Goal: Transaction & Acquisition: Purchase product/service

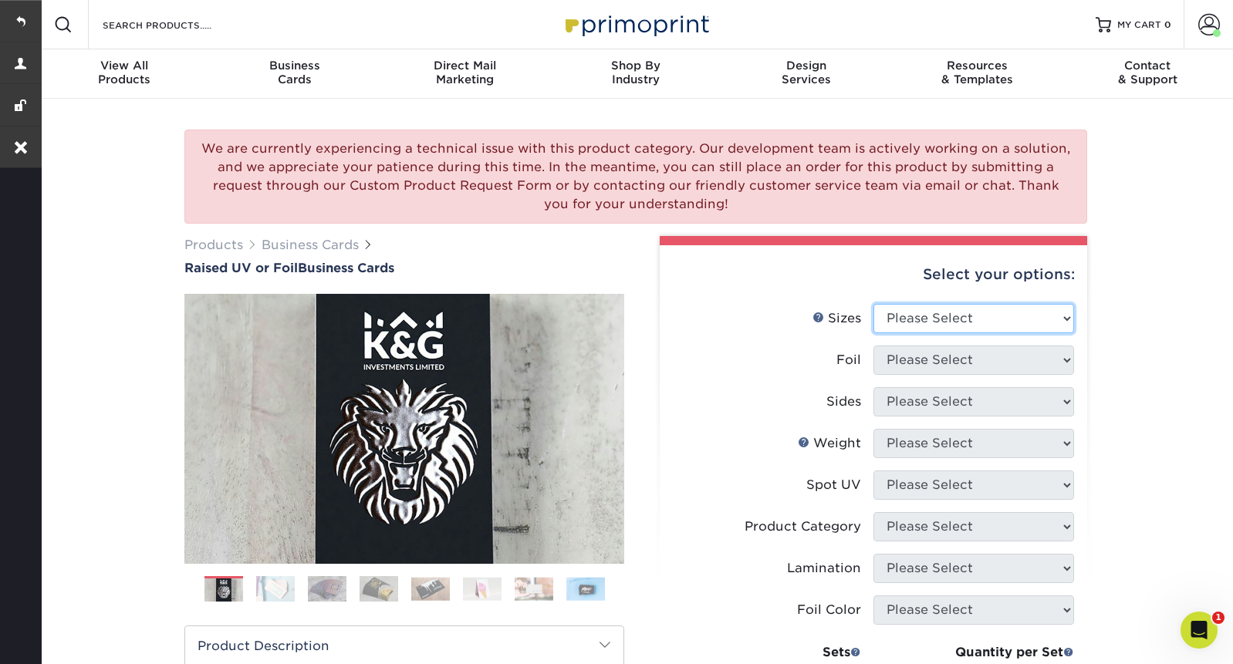
click at [1013, 325] on select "Please Select 2" x 3.5" - Standard" at bounding box center [973, 318] width 201 height 29
select select "2.00x3.50"
click at [873, 304] on select "Please Select 2" x 3.5" - Standard" at bounding box center [973, 318] width 201 height 29
click at [956, 366] on select "Please Select No Yes" at bounding box center [973, 360] width 201 height 29
select select "0"
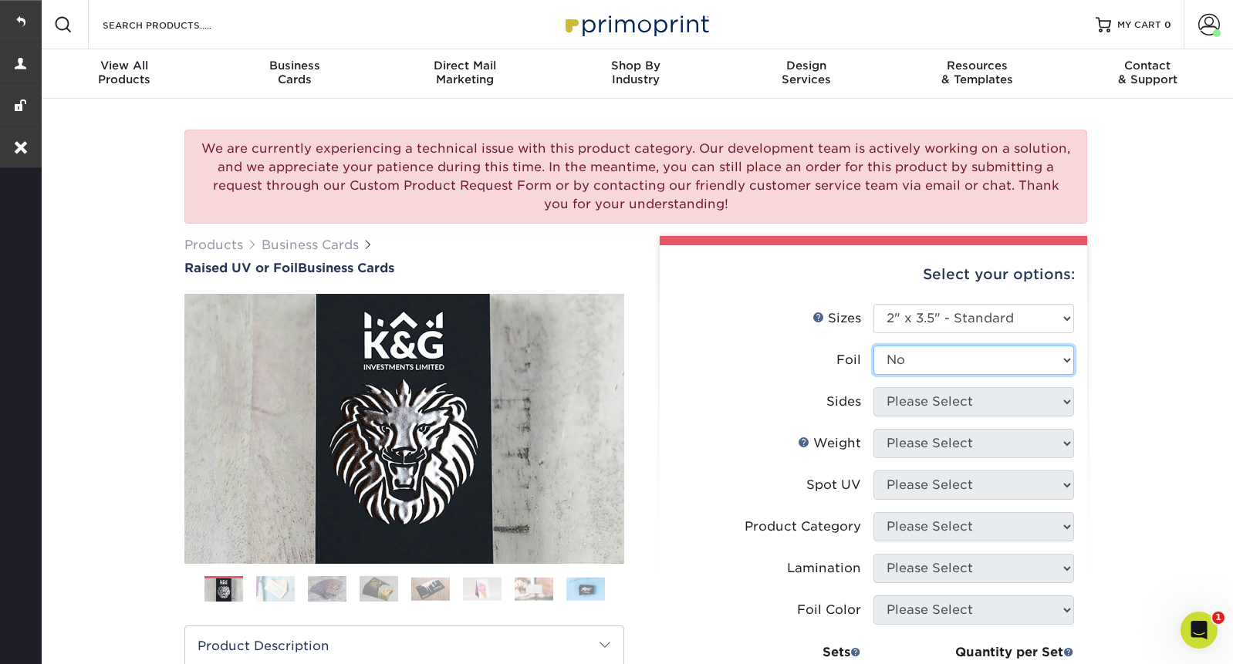
click at [873, 346] on select "Please Select No Yes" at bounding box center [973, 360] width 201 height 29
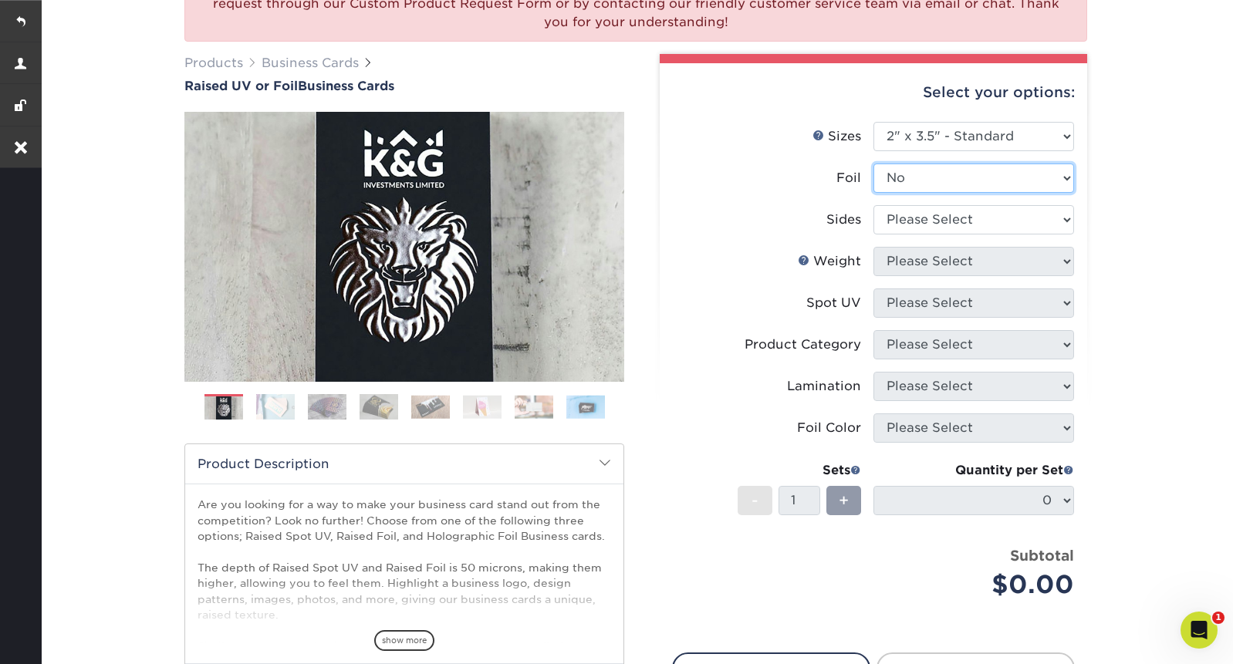
scroll to position [207, 0]
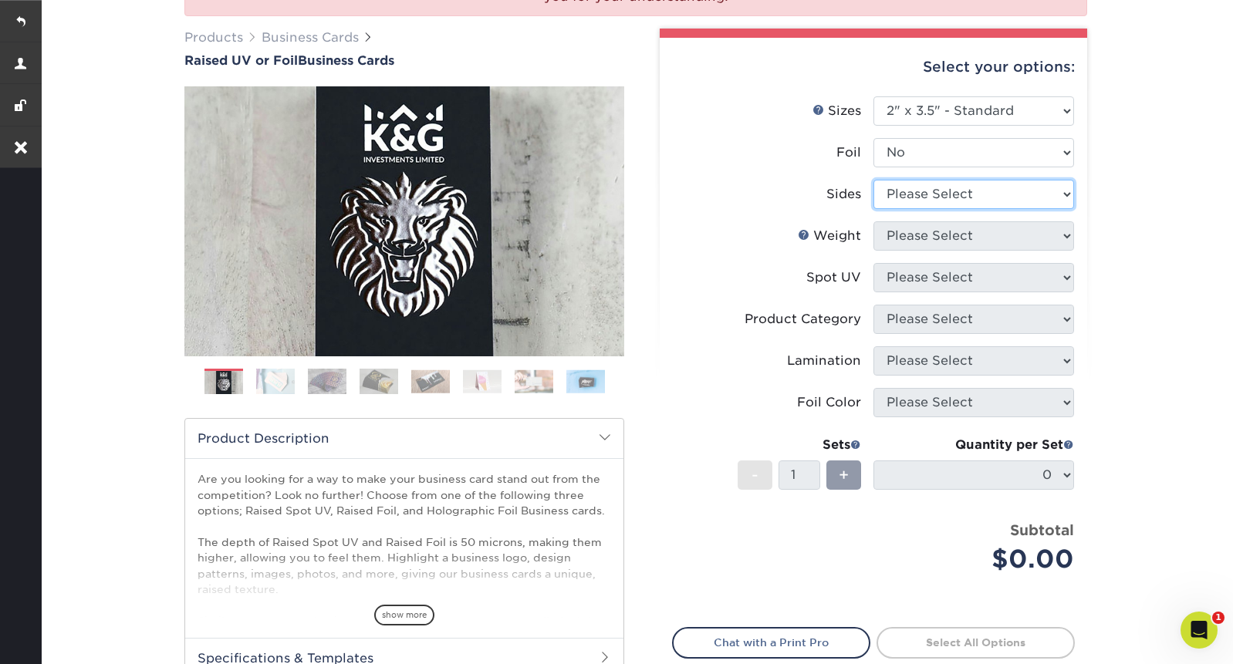
click at [1019, 192] on select "Please Select Print Both Sides Print Front Only" at bounding box center [973, 194] width 201 height 29
select select "13abbda7-1d64-4f25-8bb2-c179b224825d"
click at [873, 180] on select "Please Select Print Both Sides Print Front Only" at bounding box center [973, 194] width 201 height 29
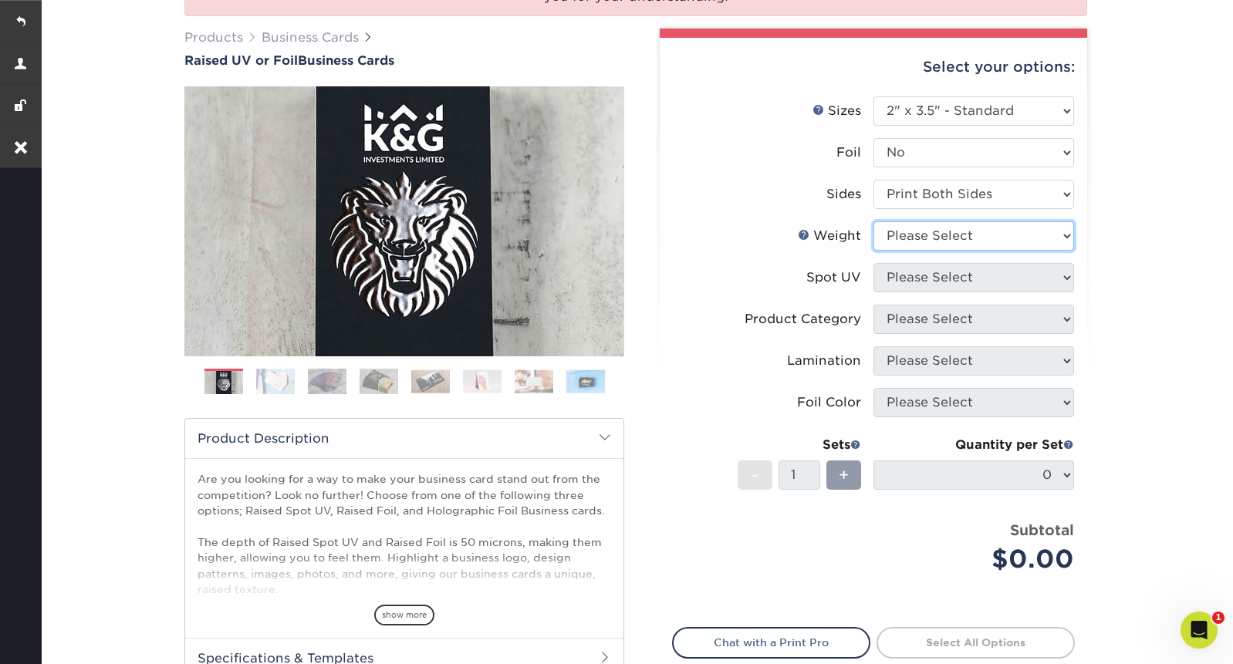
click at [987, 234] on select "Please Select 16PT" at bounding box center [973, 235] width 201 height 29
select select "16PT"
click at [873, 221] on select "Please Select 16PT" at bounding box center [973, 235] width 201 height 29
click at [973, 276] on select "Please Select No Spot UV Front Only" at bounding box center [973, 277] width 201 height 29
select select "3"
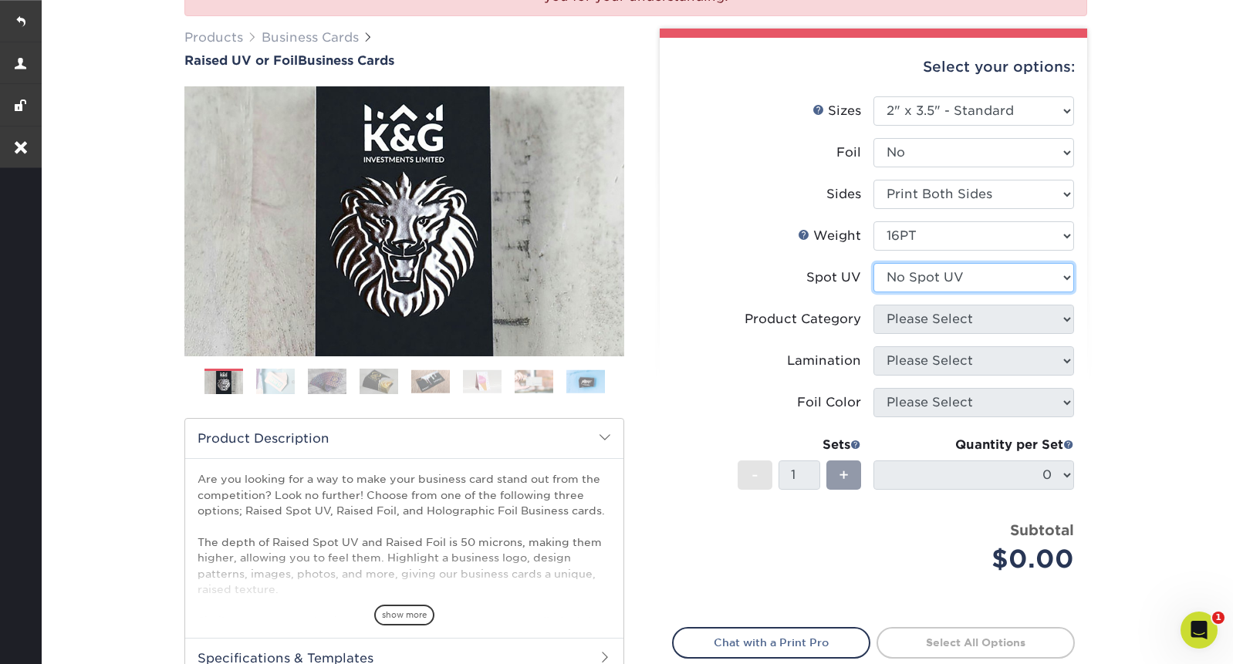
click at [873, 263] on select "Please Select No Spot UV Front Only" at bounding box center [973, 277] width 201 height 29
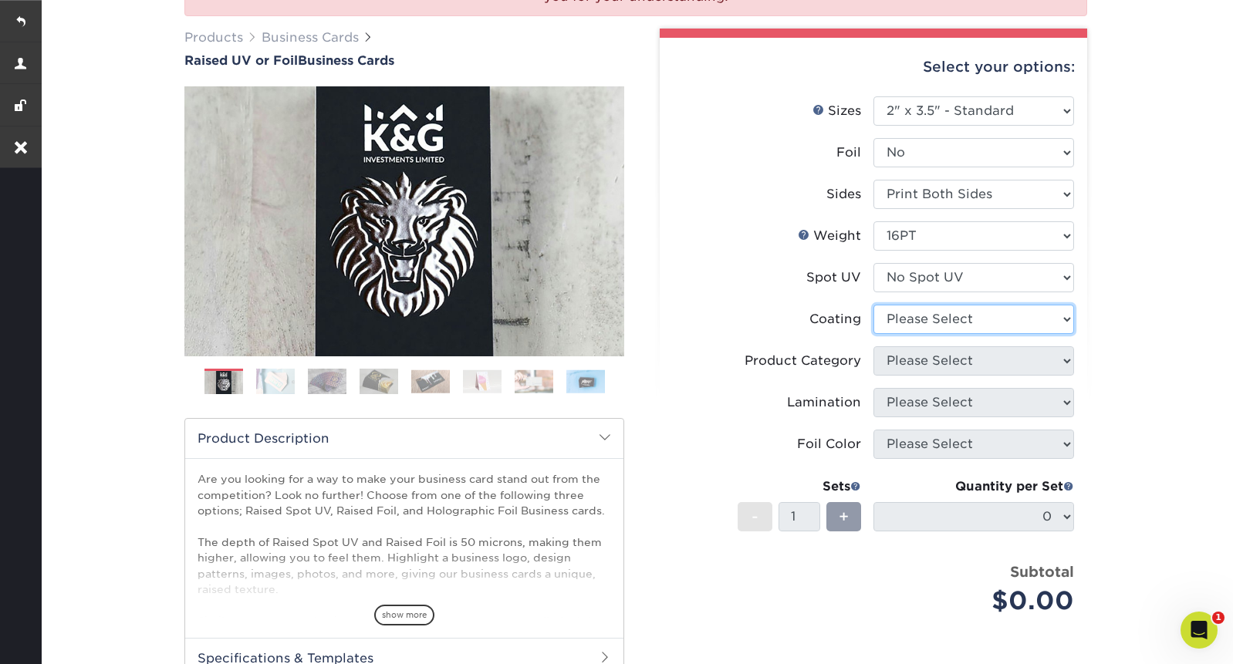
click at [966, 322] on select at bounding box center [973, 319] width 201 height 29
select select "3e7618de-abca-4bda-9f97-8b9129e913d8"
click at [873, 305] on select at bounding box center [973, 319] width 201 height 29
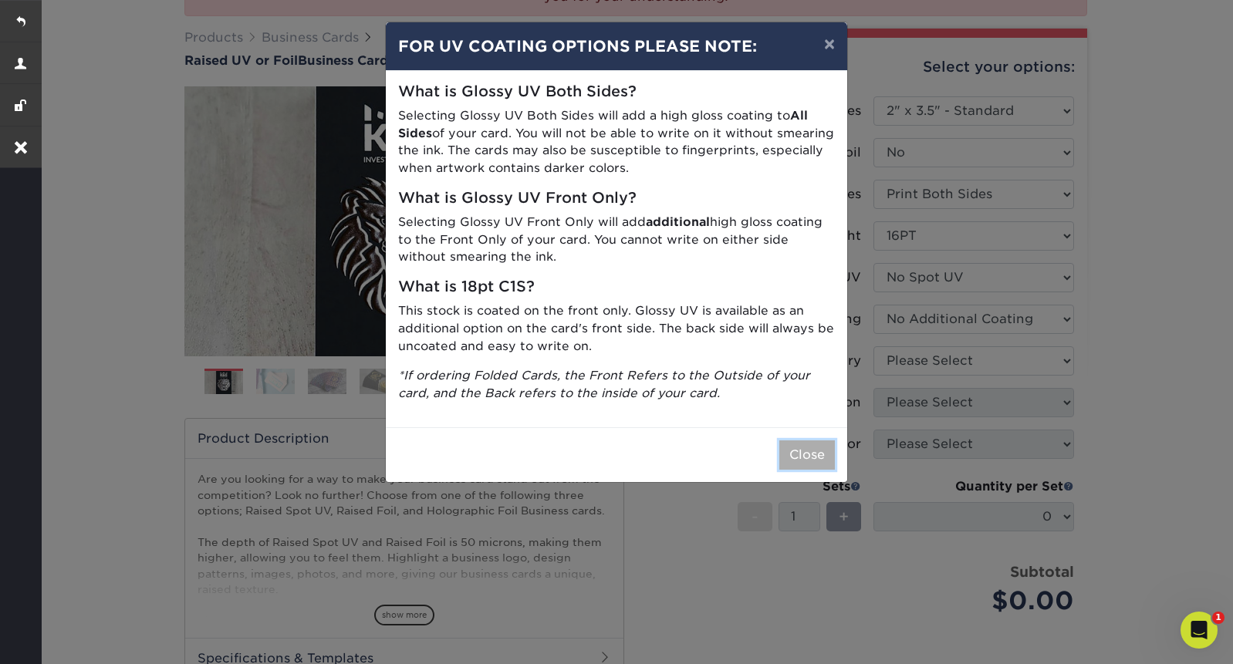
click at [804, 450] on button "Close" at bounding box center [807, 454] width 56 height 29
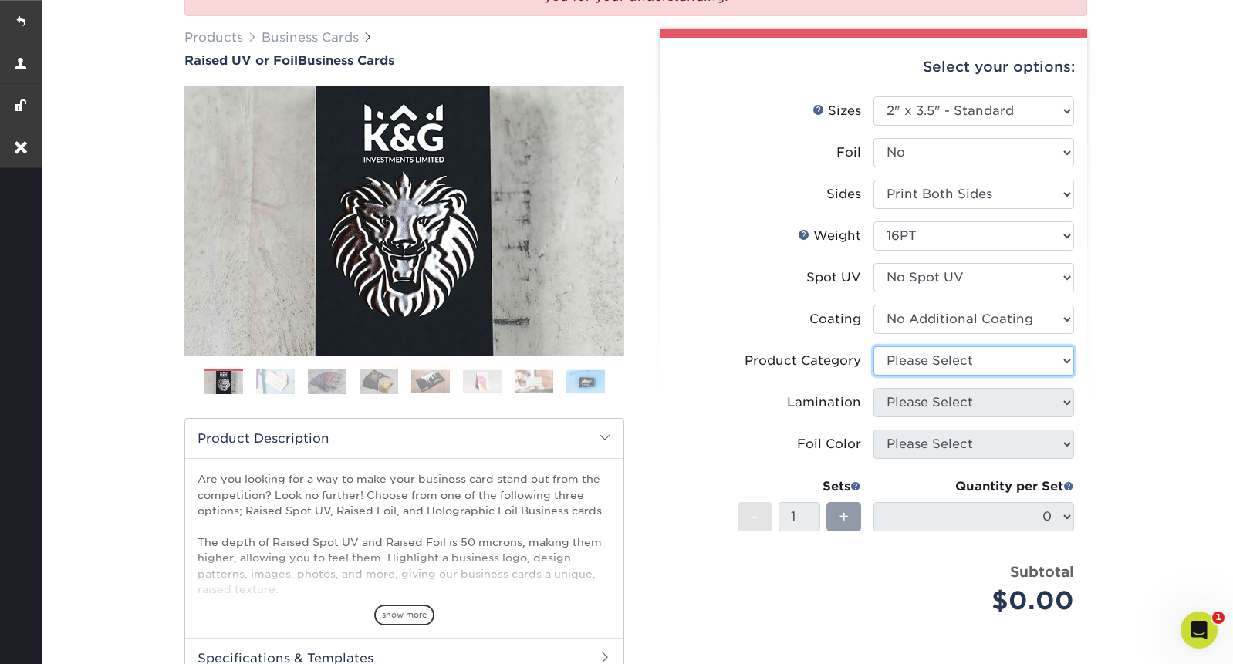
click at [999, 357] on select "Please Select" at bounding box center [973, 360] width 201 height 29
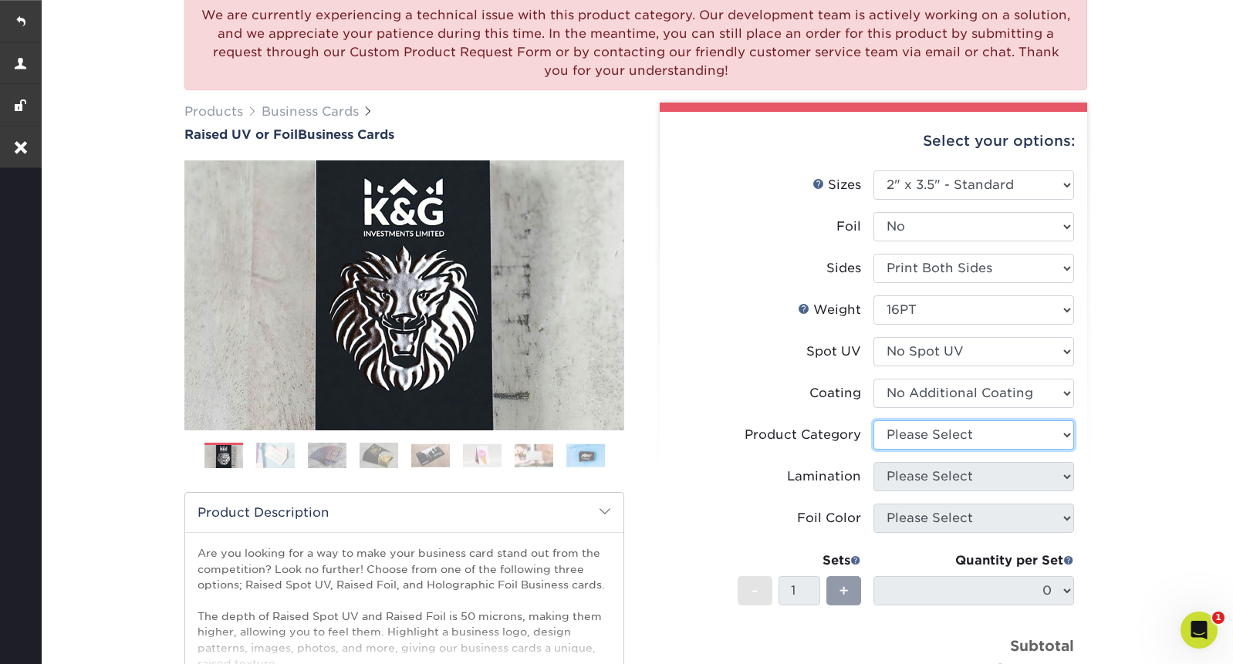
scroll to position [0, 0]
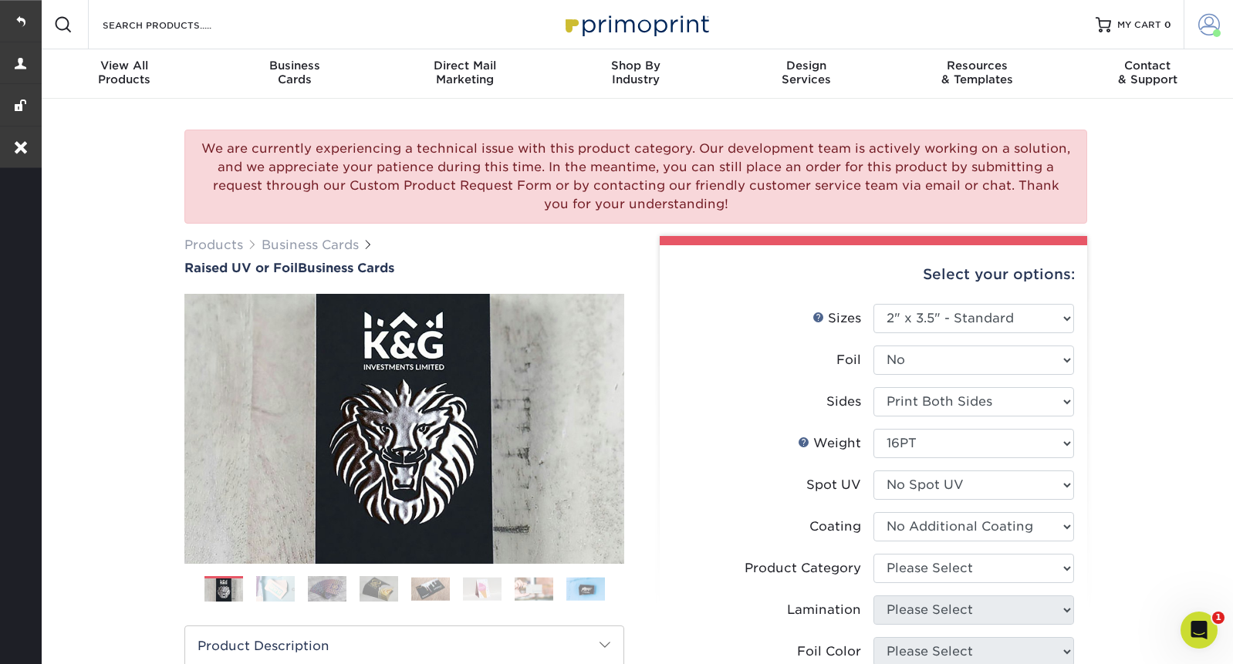
click at [1194, 29] on link "Account" at bounding box center [1207, 24] width 49 height 49
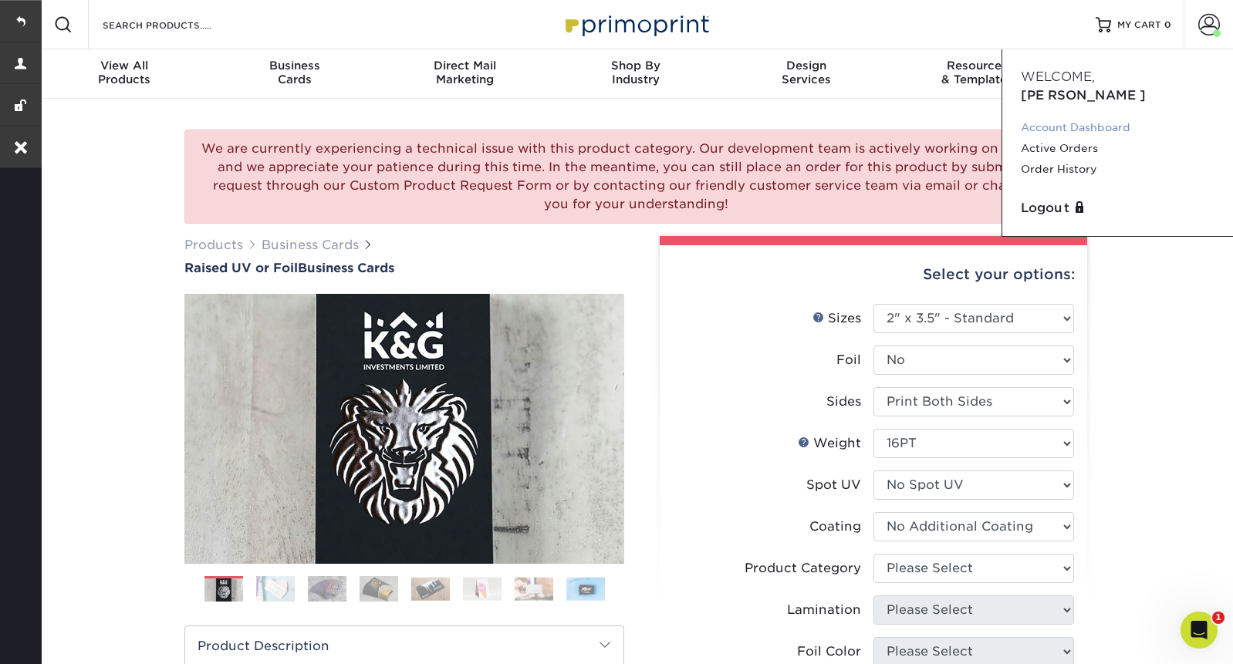
click at [1095, 117] on link "Account Dashboard" at bounding box center [1117, 127] width 194 height 21
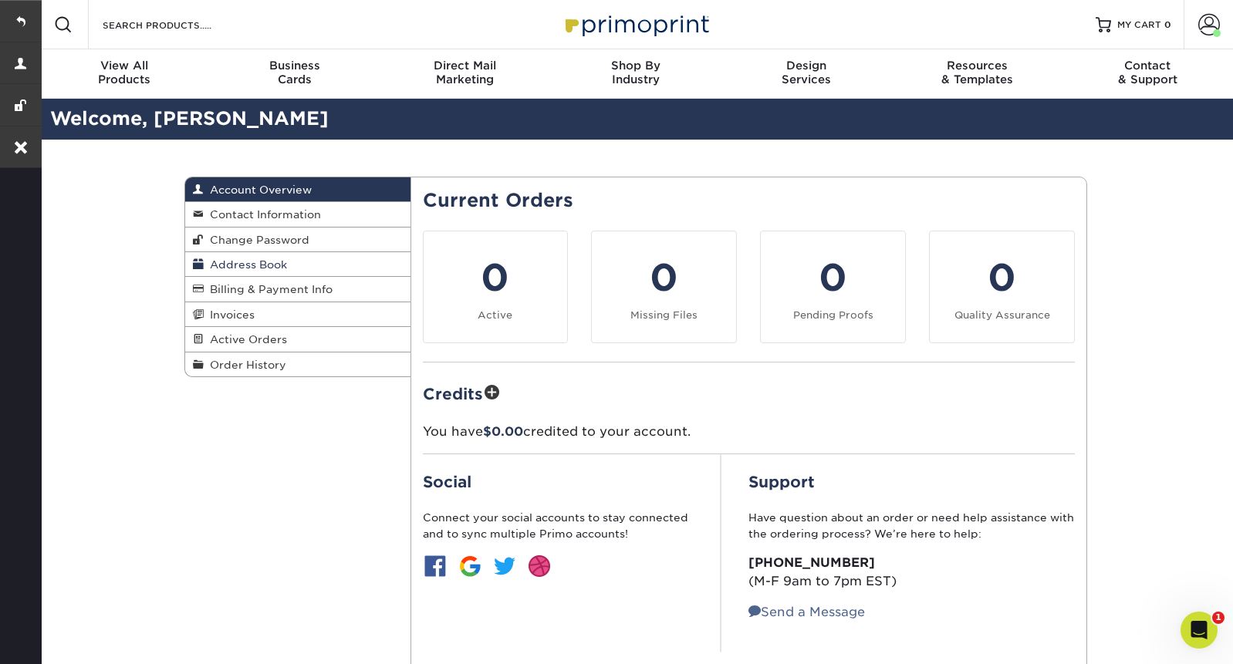
click at [228, 268] on span "Address Book" at bounding box center [245, 264] width 83 height 12
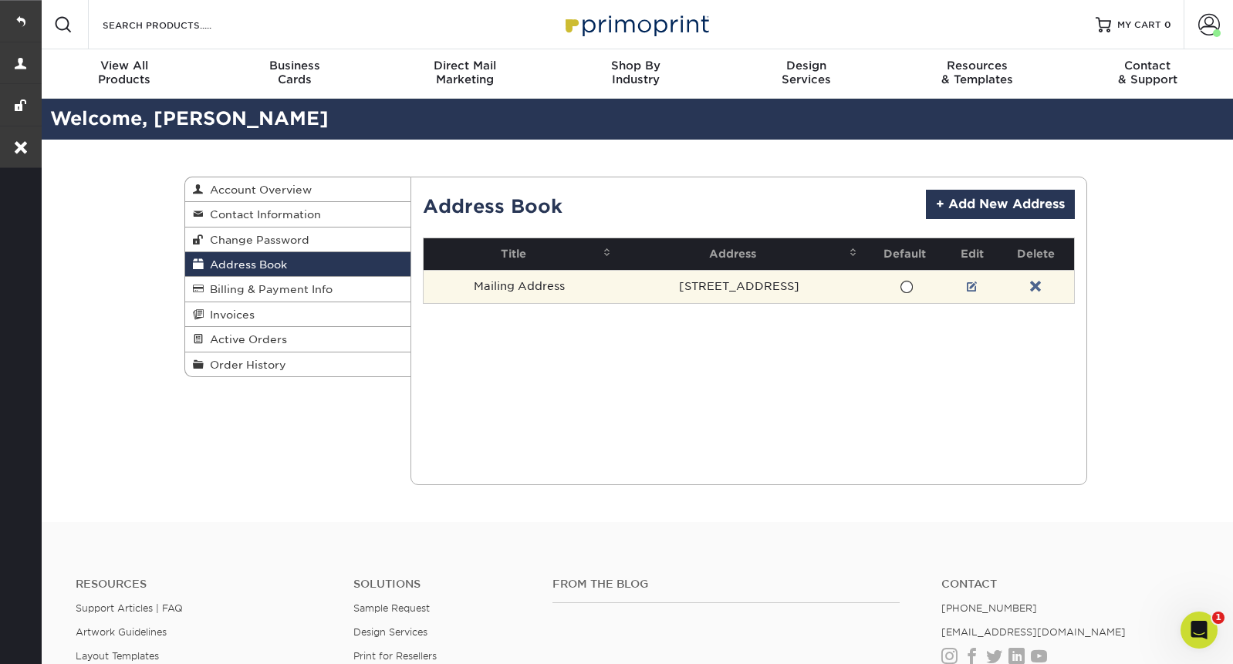
drag, startPoint x: 859, startPoint y: 293, endPoint x: 611, endPoint y: 293, distance: 247.6
click at [616, 293] on td "[STREET_ADDRESS]" at bounding box center [739, 286] width 246 height 33
copy td "[STREET_ADDRESS]"
click at [732, 283] on td "[STREET_ADDRESS]" at bounding box center [739, 286] width 246 height 33
click at [977, 285] on link at bounding box center [971, 287] width 11 height 12
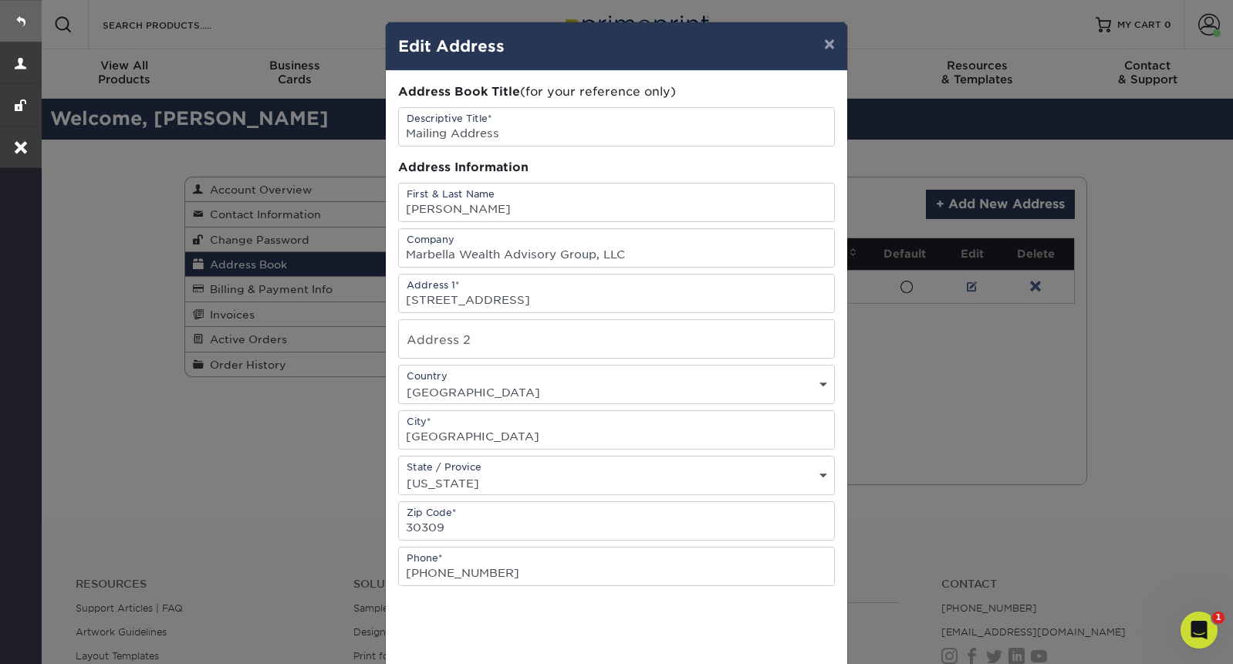
click at [25, 27] on link at bounding box center [21, 21] width 42 height 42
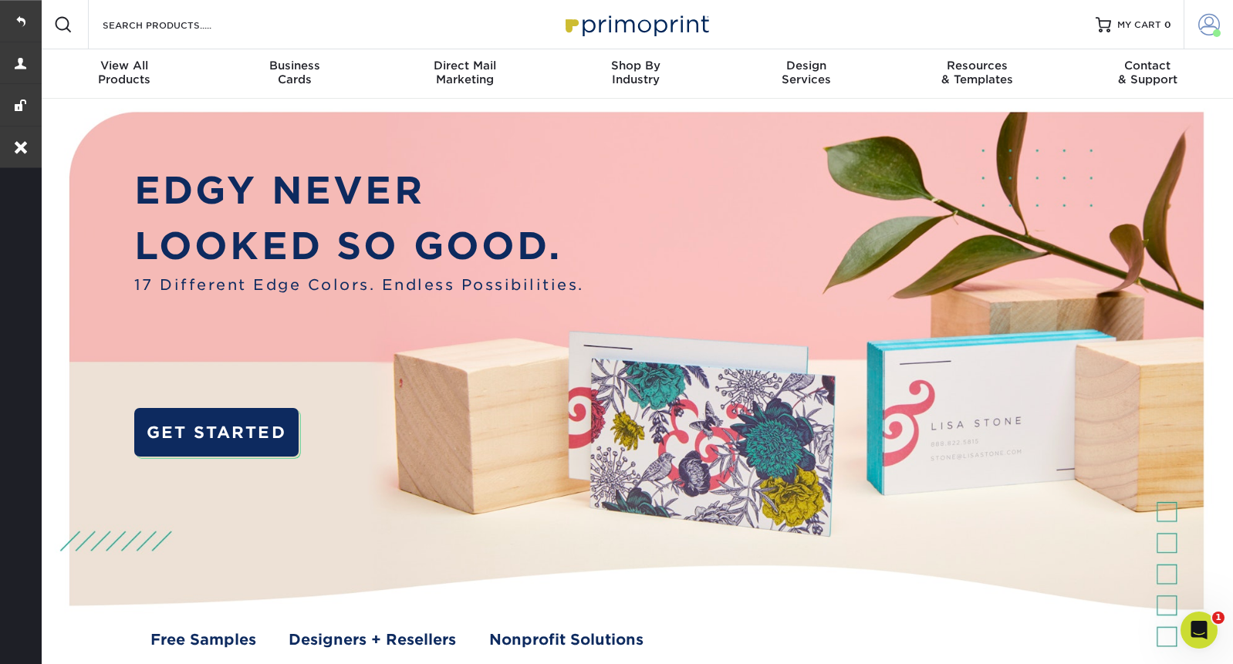
click at [1199, 35] on span at bounding box center [1209, 25] width 22 height 22
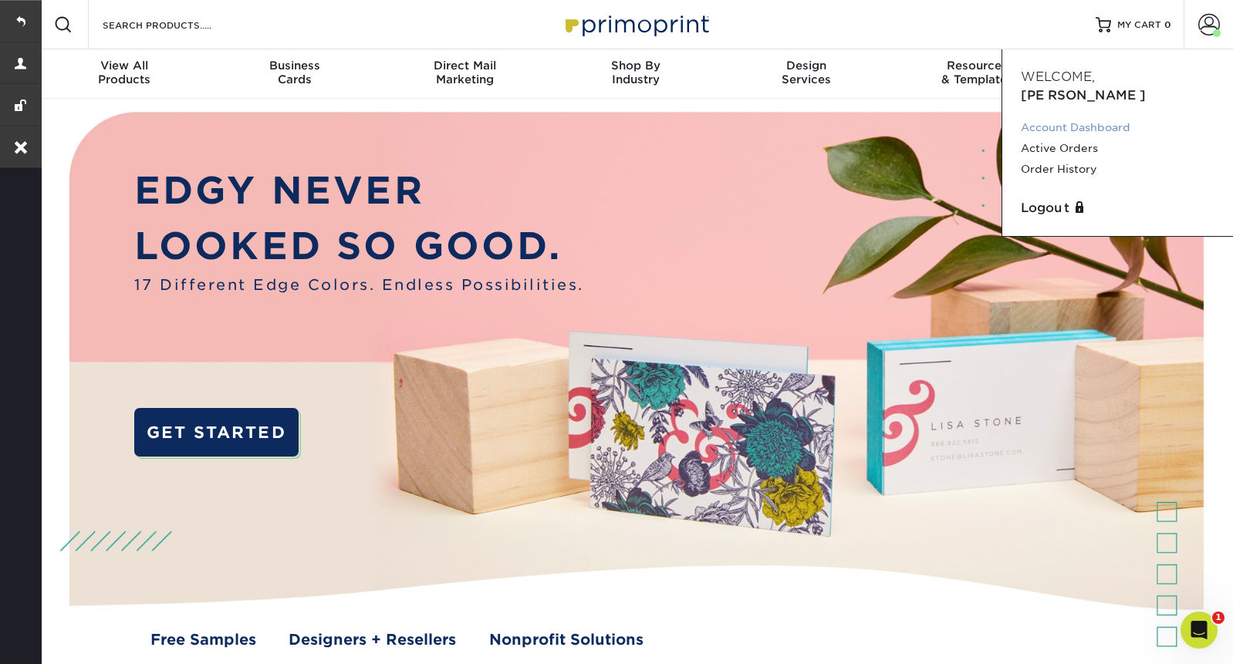
click at [1098, 117] on link "Account Dashboard" at bounding box center [1117, 127] width 194 height 21
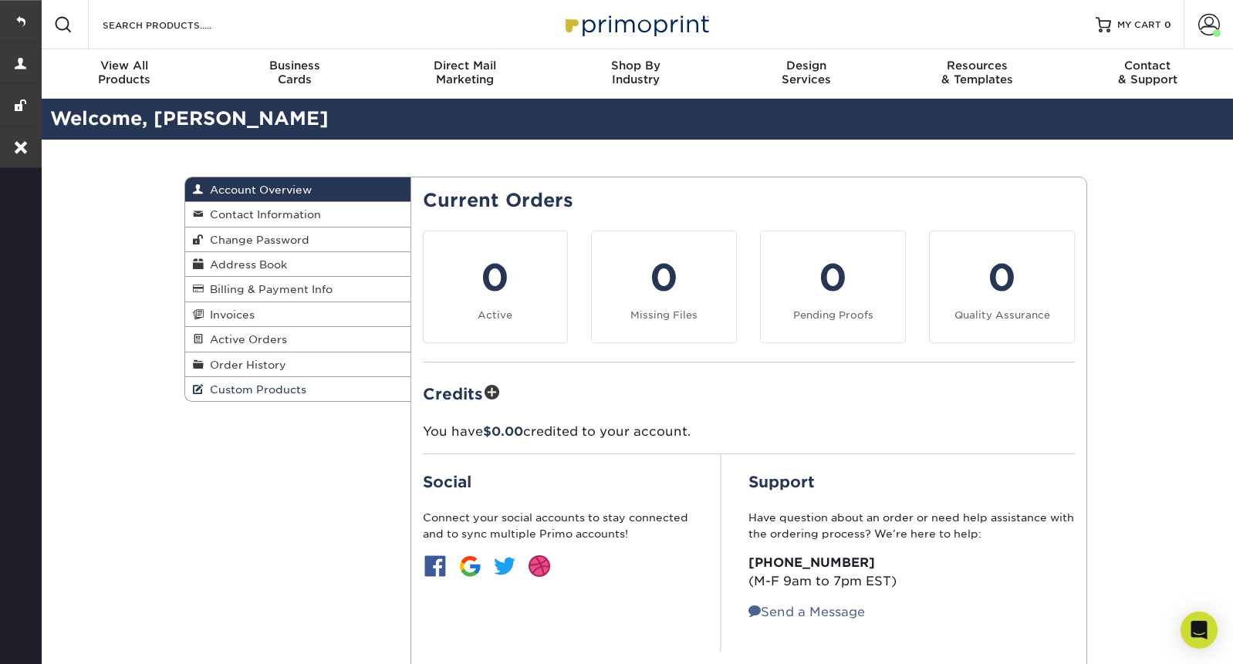
click at [225, 401] on link "Custom Products" at bounding box center [297, 389] width 225 height 24
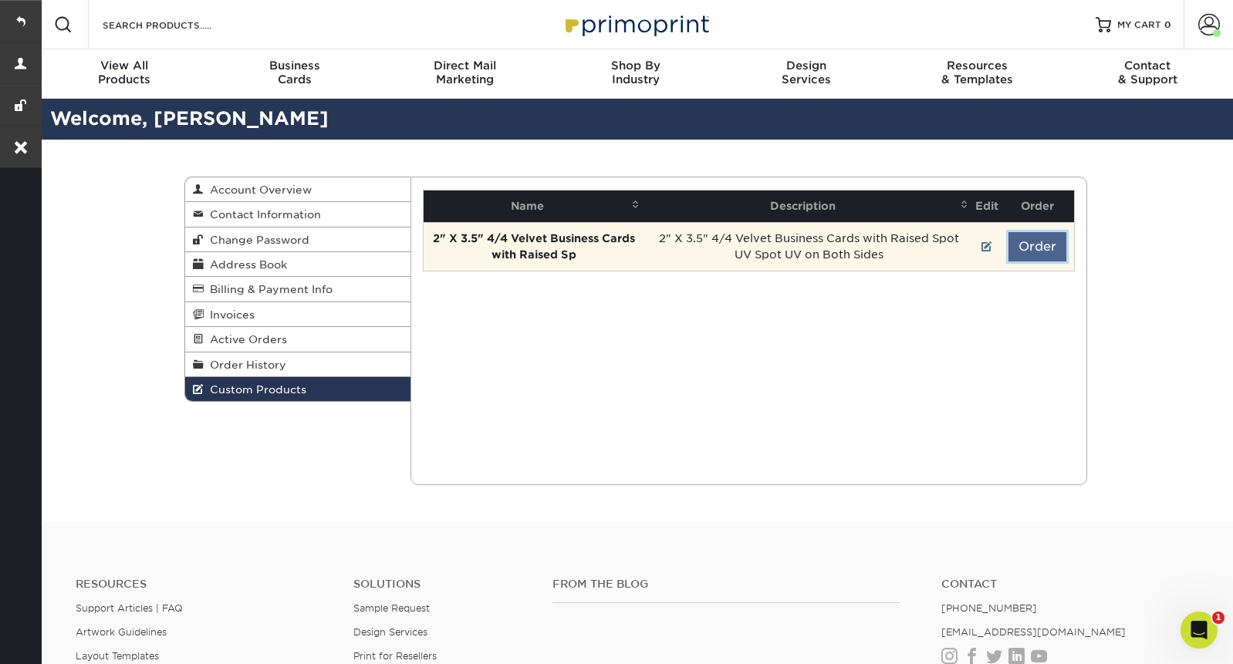
click at [1035, 242] on button "Order" at bounding box center [1037, 246] width 58 height 29
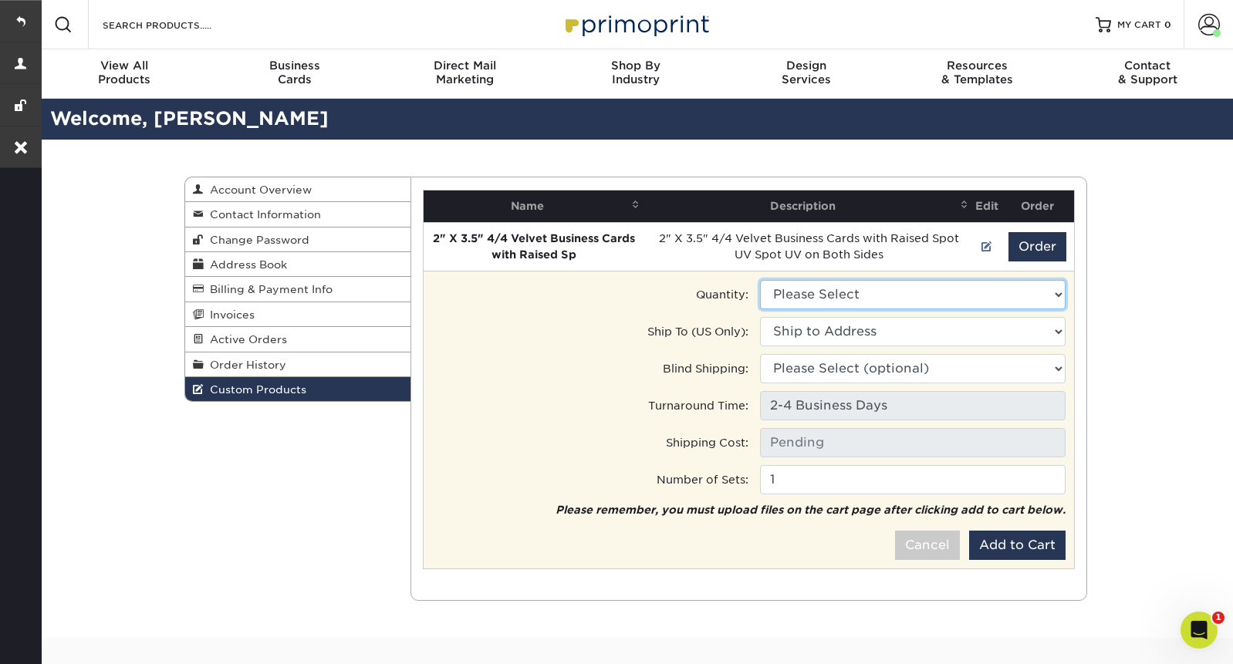
click at [946, 299] on select "Please Select 250 - $205.50" at bounding box center [912, 294] width 305 height 29
select select "0"
click at [760, 280] on select "Please Select 250 - $205.50" at bounding box center [912, 294] width 305 height 29
type input "Ground: $7.84"
click at [909, 333] on select "Ship to Address 1820 Peachtree Street Nw, Unit 1712, Atlanta, GA" at bounding box center [912, 331] width 305 height 29
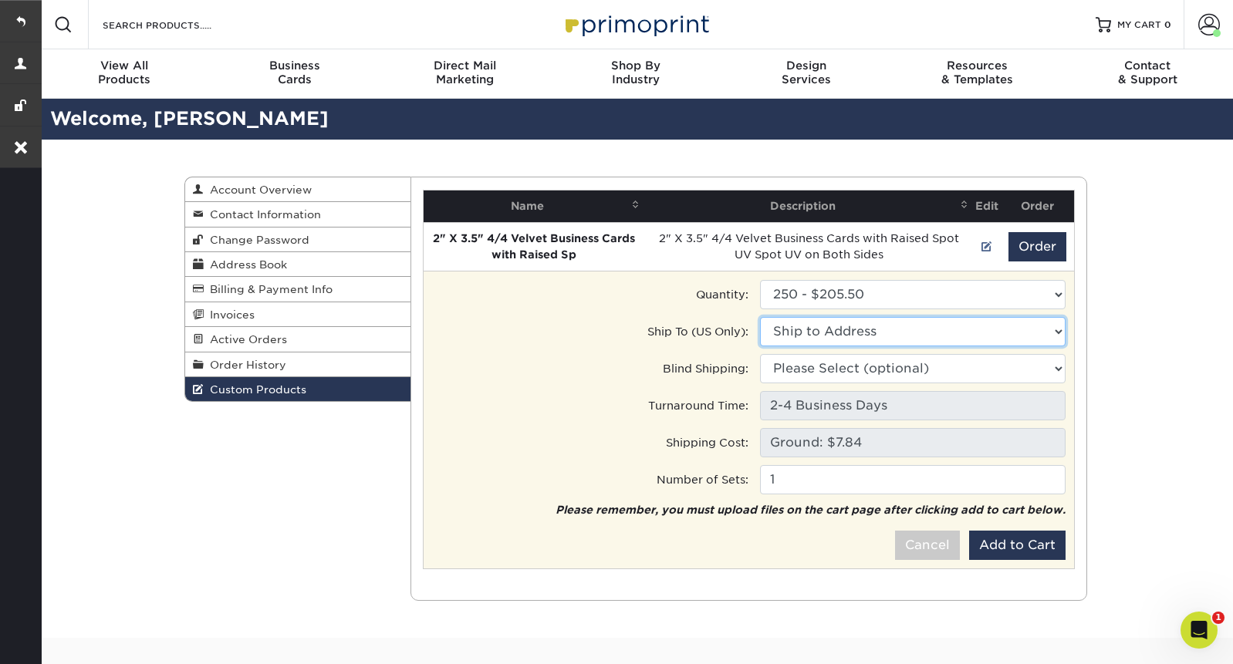
select select "285865"
click at [760, 317] on select "Ship to Address Mailing Address • 1820 Peachtree Street Nw, Unit 1712, Atlanta,…" at bounding box center [912, 331] width 305 height 29
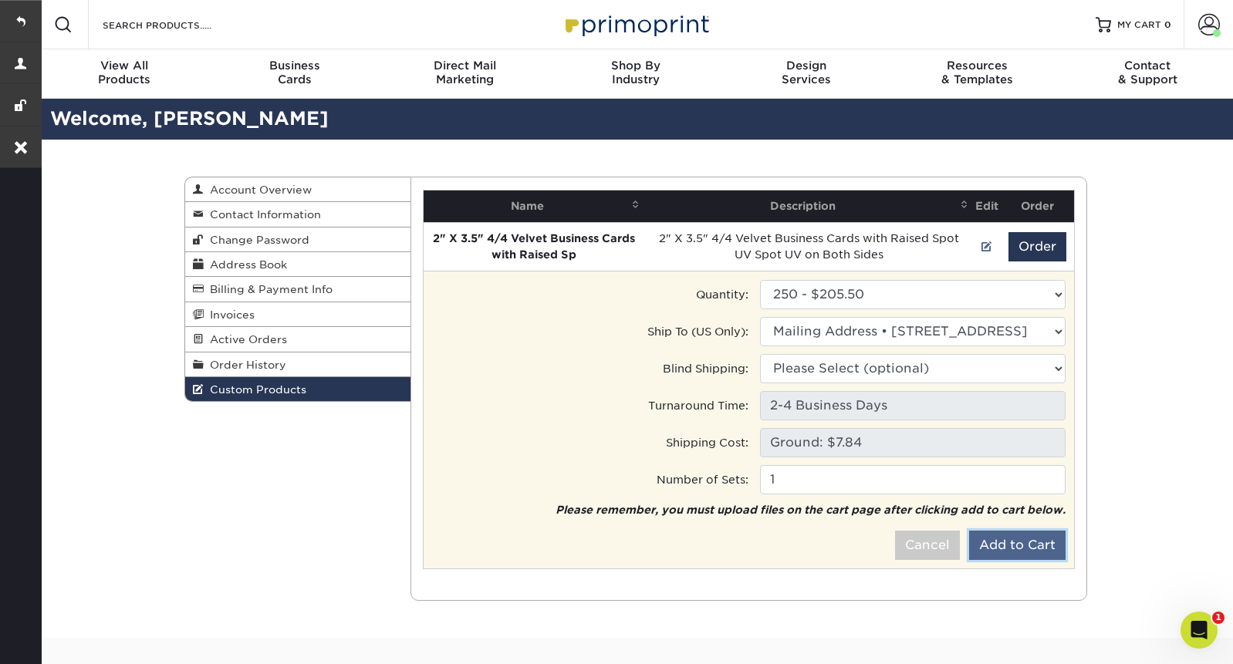
click at [1022, 546] on button "Add to Cart" at bounding box center [1017, 545] width 96 height 29
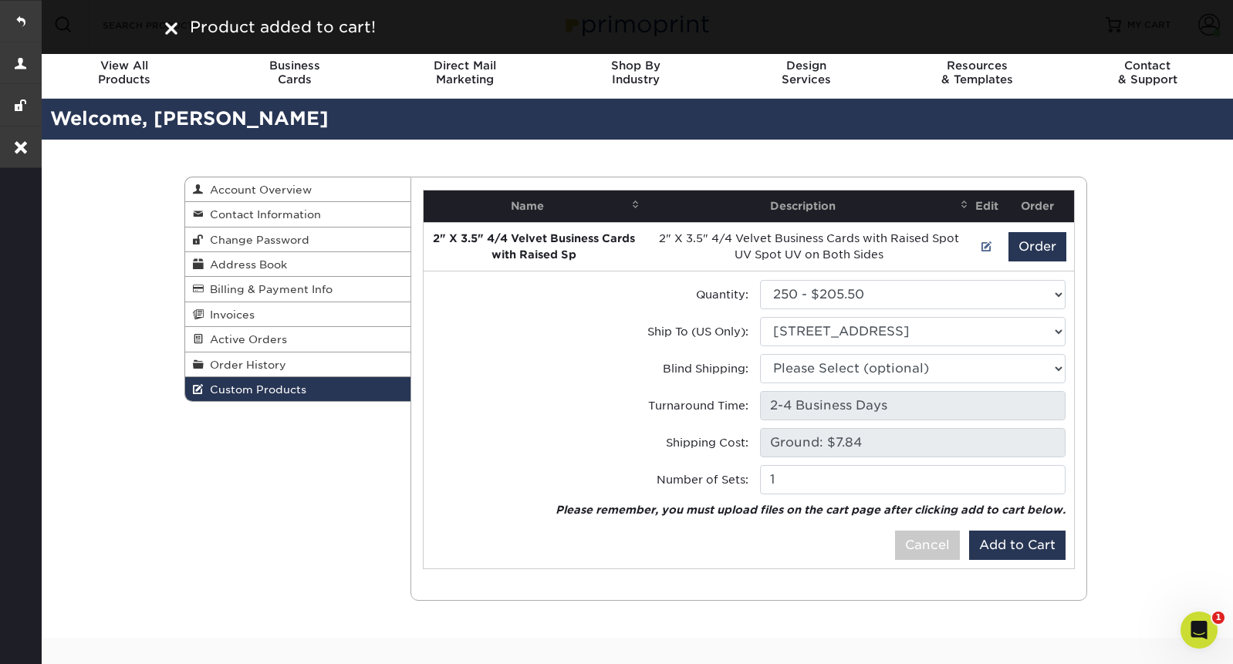
click at [173, 35] on div at bounding box center [171, 26] width 12 height 23
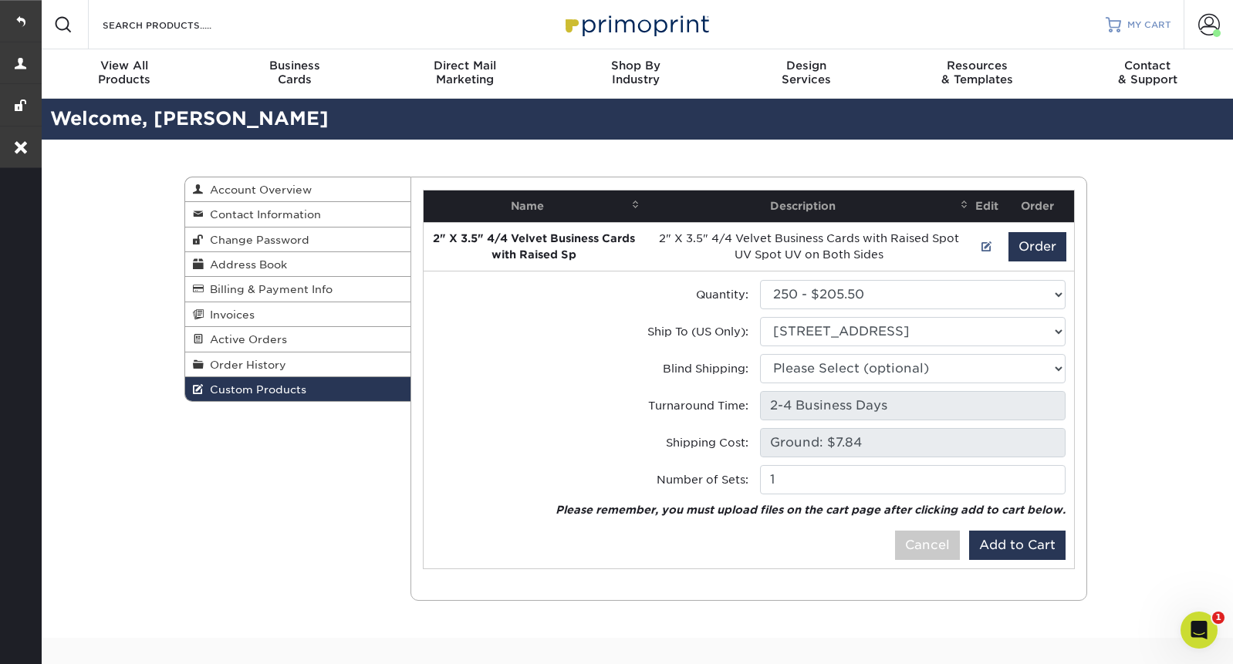
click at [1138, 27] on span "MY CART" at bounding box center [1149, 25] width 44 height 13
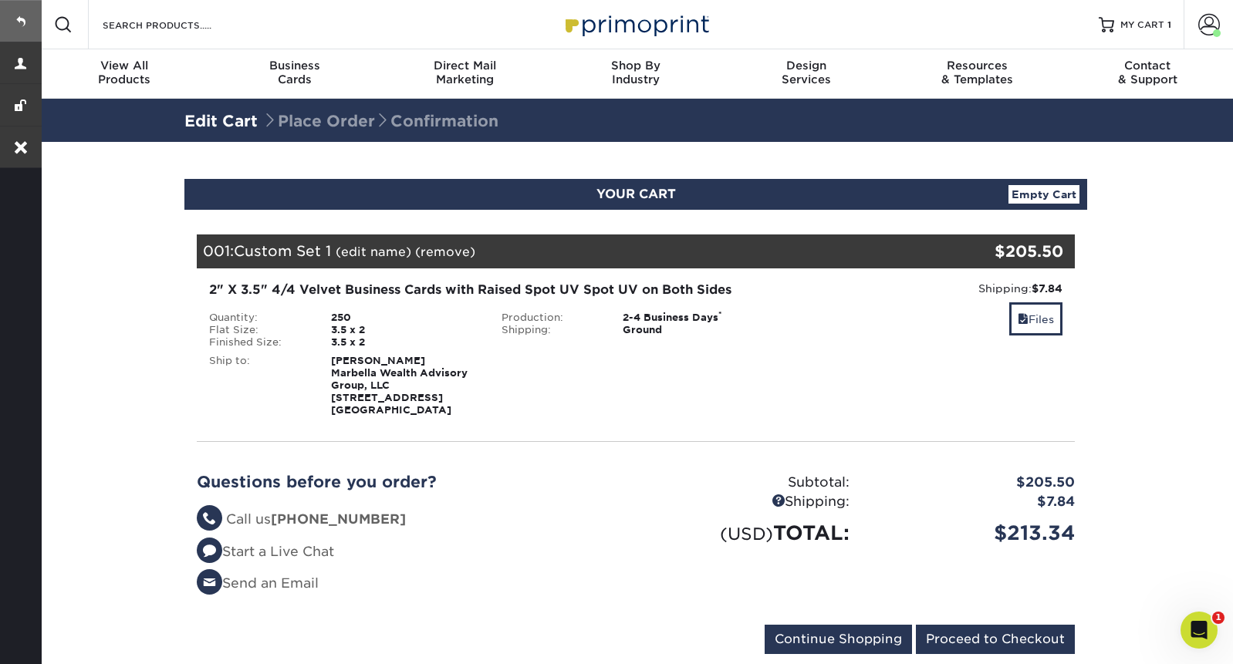
click at [31, 23] on link at bounding box center [21, 21] width 42 height 42
